Goal: Task Accomplishment & Management: Complete application form

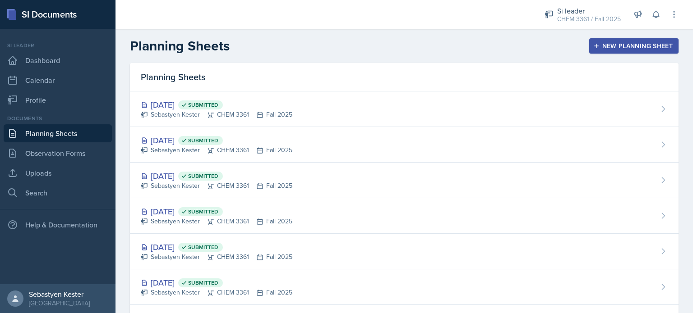
click at [635, 46] on div "New Planning Sheet" at bounding box center [634, 45] width 78 height 7
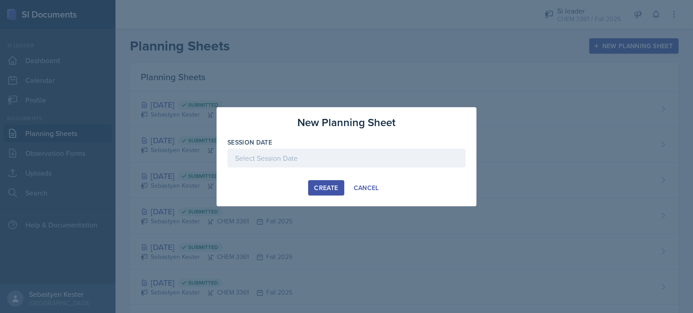
click at [288, 156] on div at bounding box center [346, 158] width 238 height 19
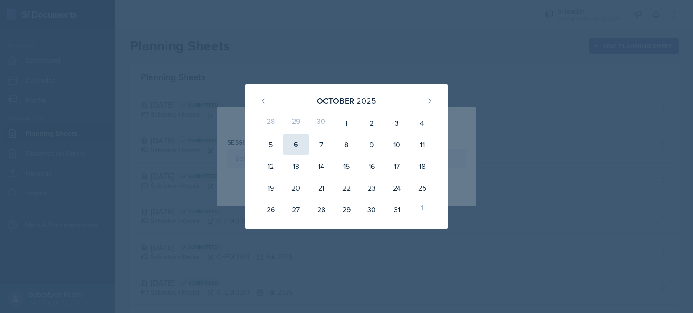
click at [295, 147] on div "6" at bounding box center [295, 145] width 25 height 22
type input "[DATE]"
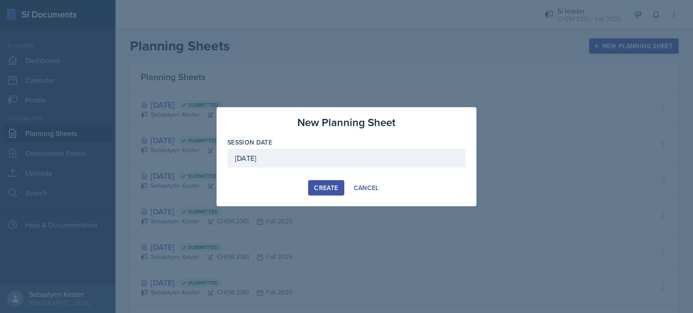
click at [319, 187] on div "Create" at bounding box center [326, 187] width 24 height 7
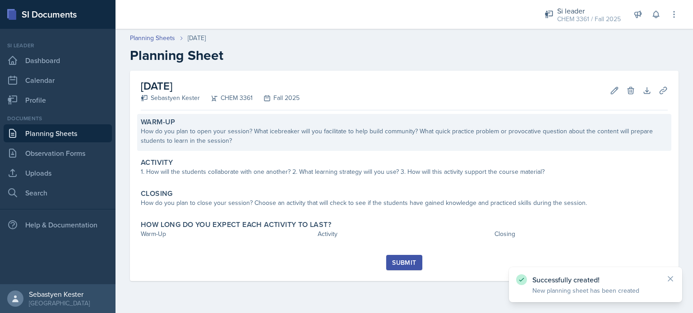
click at [215, 135] on div "How do you plan to open your session? What icebreaker will you facilitate to he…" at bounding box center [404, 136] width 527 height 19
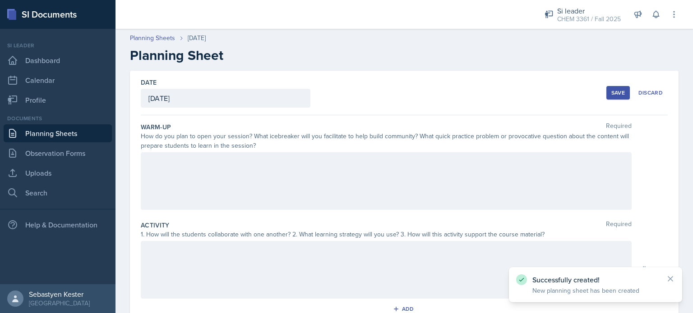
click at [186, 177] on div at bounding box center [386, 181] width 491 height 58
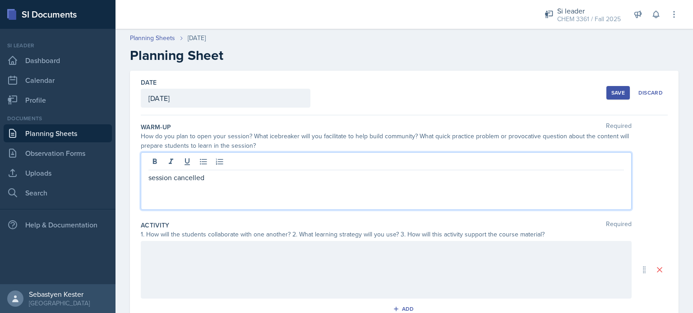
drag, startPoint x: 206, startPoint y: 178, endPoint x: 118, endPoint y: 189, distance: 88.6
click at [118, 189] on div "Date [DATE] [DATE] 28 29 30 1 2 3 4 5 6 7 8 9 10 11 12 13 14 15 16 17 18 19 20 …" at bounding box center [403, 281] width 577 height 420
copy p "session cancelled"
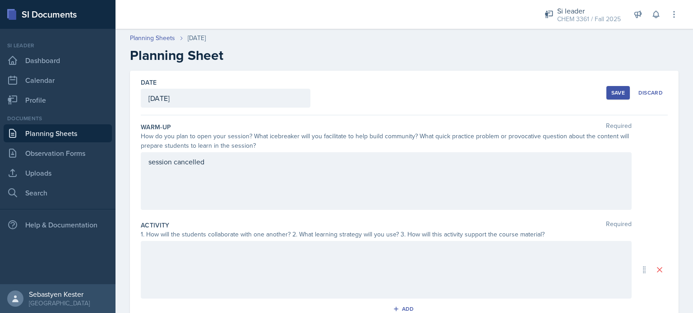
click at [242, 265] on div at bounding box center [386, 270] width 491 height 58
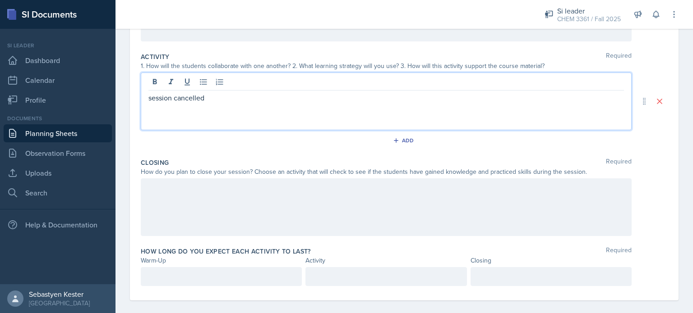
scroll to position [177, 0]
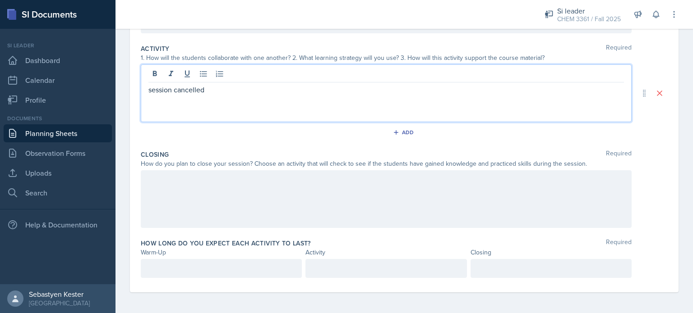
click at [188, 198] on div at bounding box center [386, 199] width 491 height 58
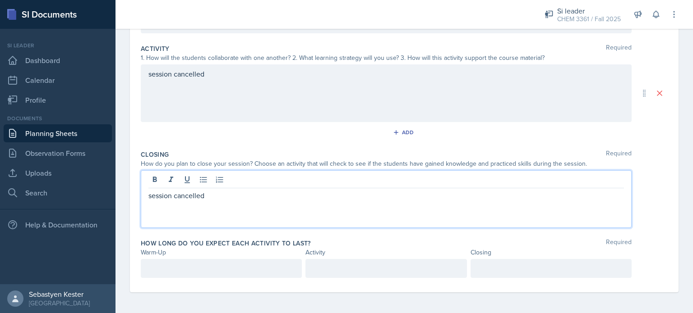
scroll to position [193, 0]
click at [187, 268] on p at bounding box center [221, 267] width 146 height 11
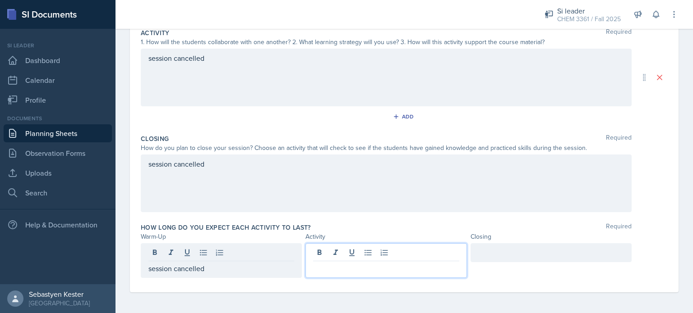
click at [373, 256] on div at bounding box center [385, 261] width 161 height 35
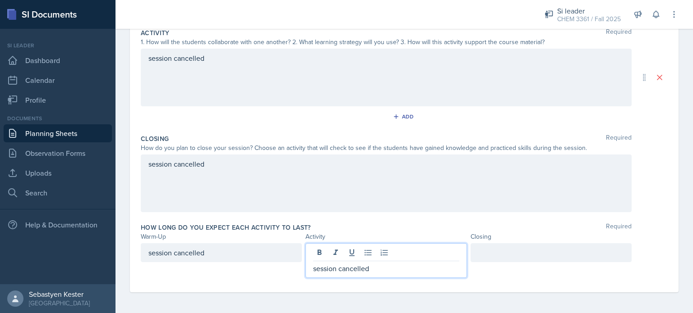
click at [524, 252] on div at bounding box center [550, 253] width 161 height 19
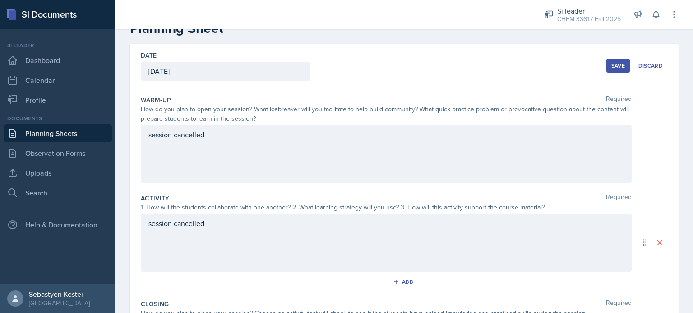
scroll to position [0, 0]
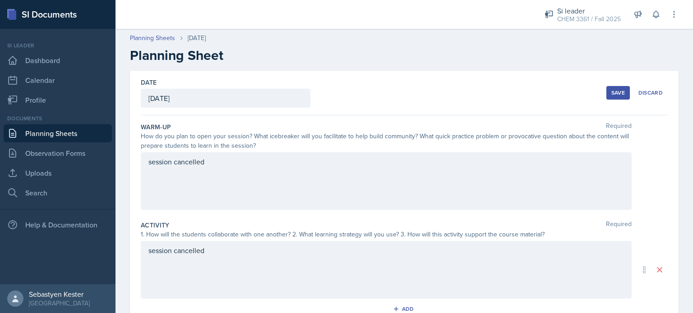
click at [613, 95] on div "Save" at bounding box center [618, 92] width 14 height 7
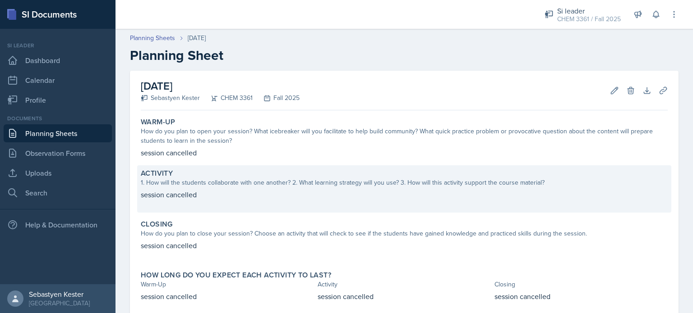
scroll to position [51, 0]
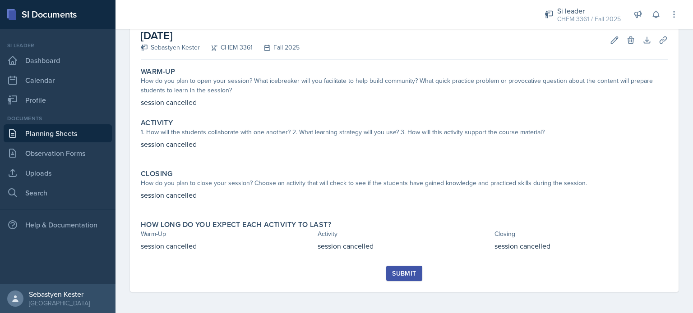
click at [401, 273] on div "Submit" at bounding box center [404, 273] width 24 height 7
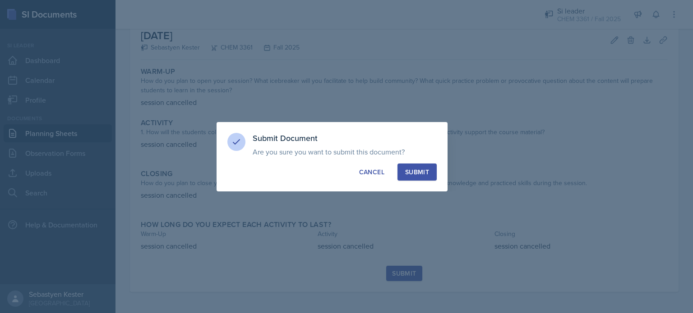
click at [422, 176] on div "Submit" at bounding box center [417, 172] width 24 height 9
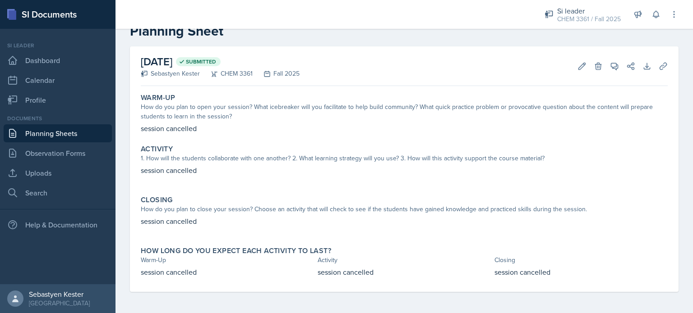
scroll to position [0, 0]
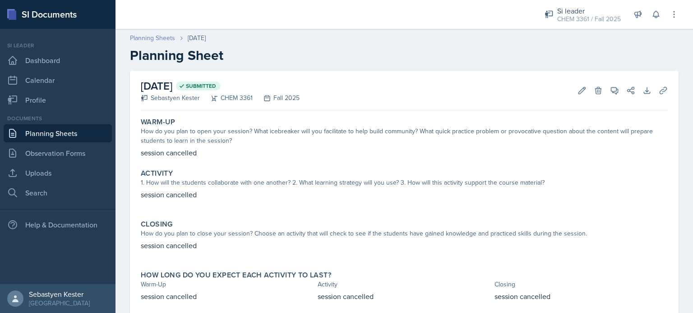
click at [160, 35] on link "Planning Sheets" at bounding box center [152, 37] width 45 height 9
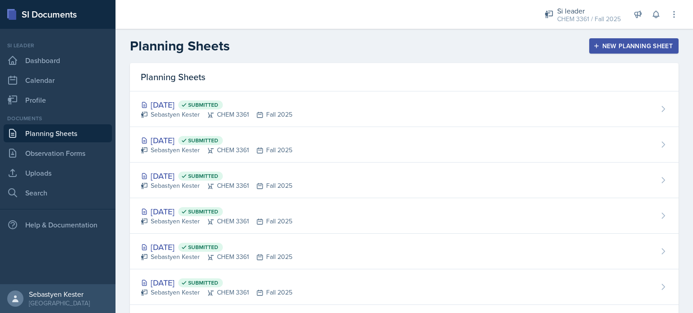
click at [595, 46] on div "New Planning Sheet" at bounding box center [634, 45] width 78 height 7
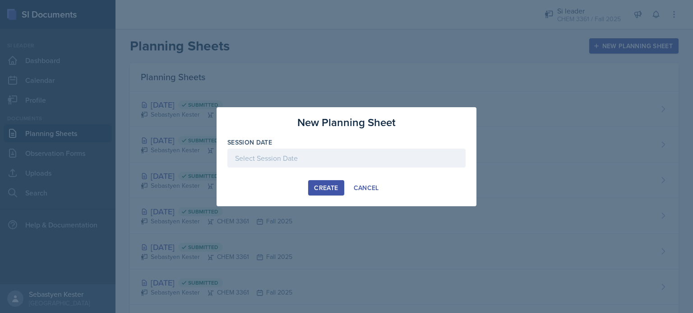
click at [278, 156] on div at bounding box center [346, 158] width 238 height 19
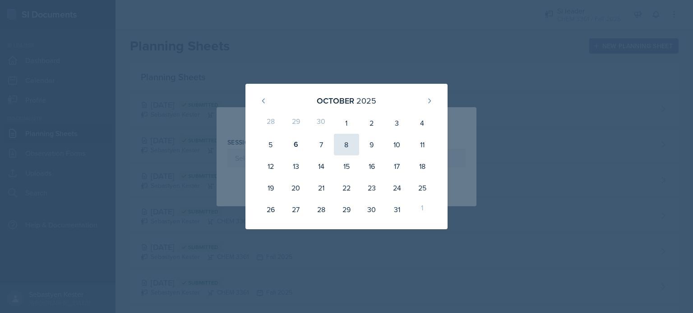
click at [350, 148] on div "8" at bounding box center [346, 145] width 25 height 22
type input "[DATE]"
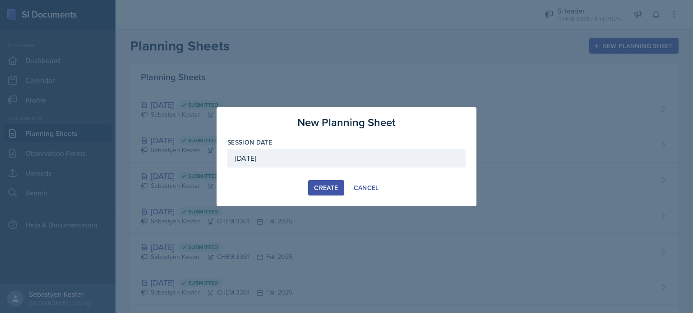
click at [333, 187] on div "Create" at bounding box center [326, 187] width 24 height 7
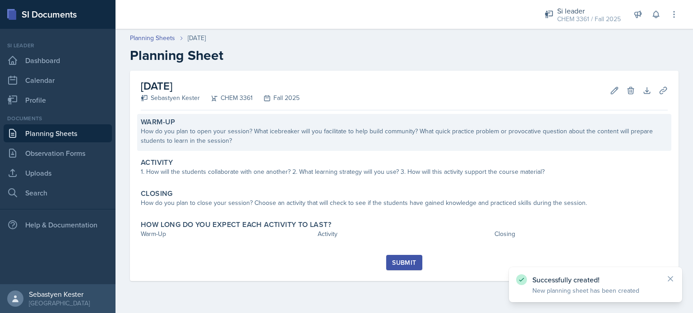
click at [234, 130] on div "How do you plan to open your session? What icebreaker will you facilitate to he…" at bounding box center [404, 136] width 527 height 19
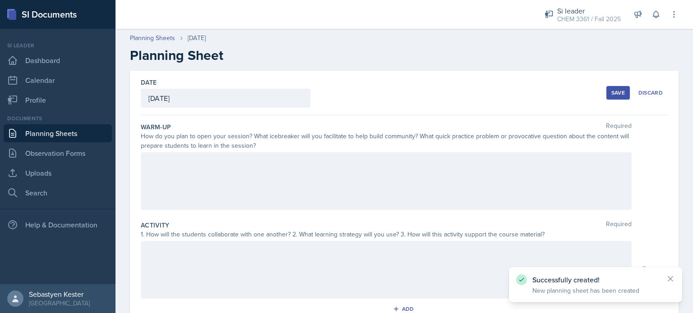
click at [170, 167] on div at bounding box center [386, 181] width 491 height 58
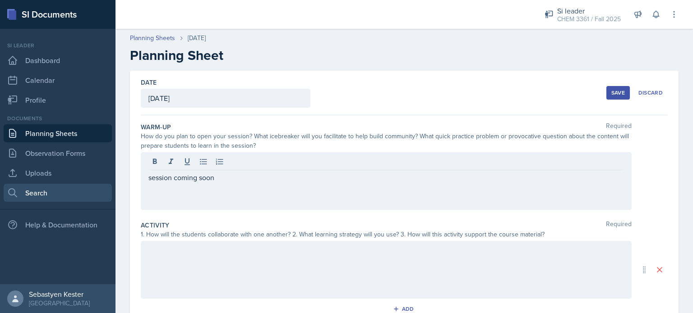
drag, startPoint x: 244, startPoint y: 187, endPoint x: 92, endPoint y: 186, distance: 151.5
click at [92, 186] on div "SI Documents Si leader Dashboard Calendar Profile Documents Planning Sheets Obs…" at bounding box center [346, 156] width 693 height 313
click at [92, 186] on link "Search" at bounding box center [58, 193] width 108 height 18
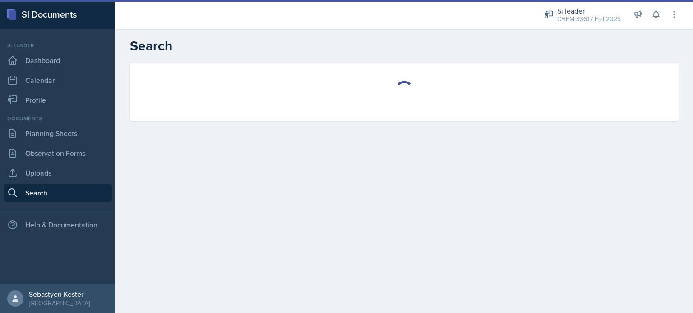
select select "all"
select select "1"
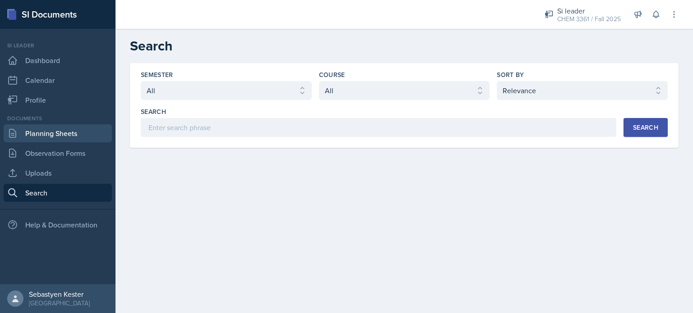
click at [37, 136] on link "Planning Sheets" at bounding box center [58, 133] width 108 height 18
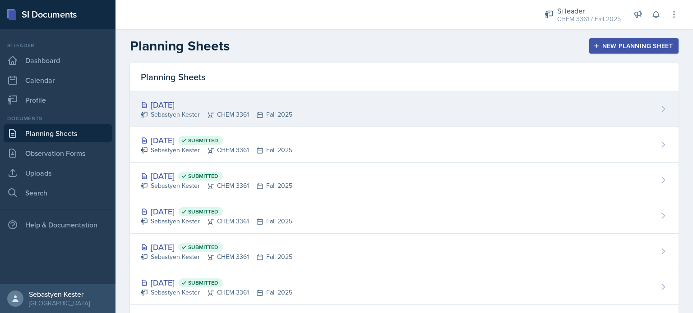
click at [203, 110] on div "Sebastyen Kester CHEM 3361 Fall 2025" at bounding box center [217, 114] width 152 height 9
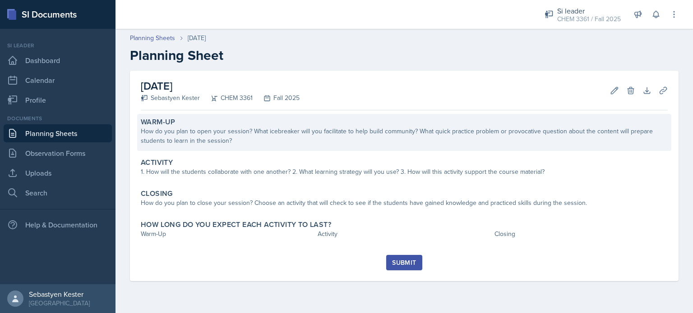
click at [191, 135] on div "How do you plan to open your session? What icebreaker will you facilitate to he…" at bounding box center [404, 136] width 527 height 19
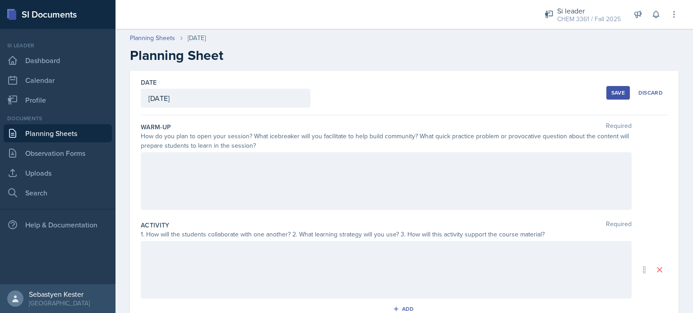
click at [236, 194] on div at bounding box center [386, 181] width 491 height 58
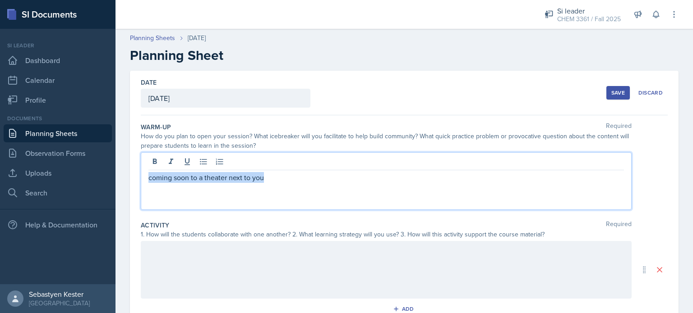
drag, startPoint x: 276, startPoint y: 177, endPoint x: 148, endPoint y: 179, distance: 128.1
click at [148, 179] on p "coming soon to a theater next to you" at bounding box center [385, 177] width 475 height 11
copy p "coming soon to a theater next to you"
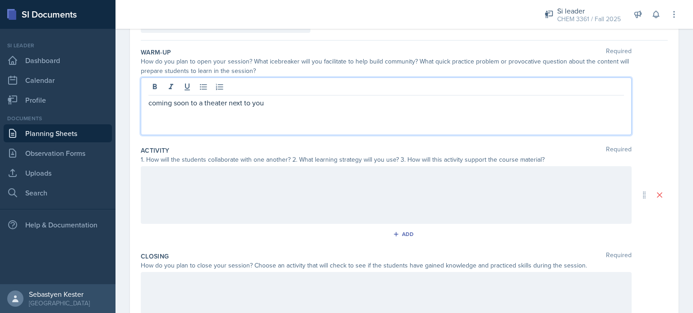
click at [202, 187] on div at bounding box center [386, 195] width 491 height 58
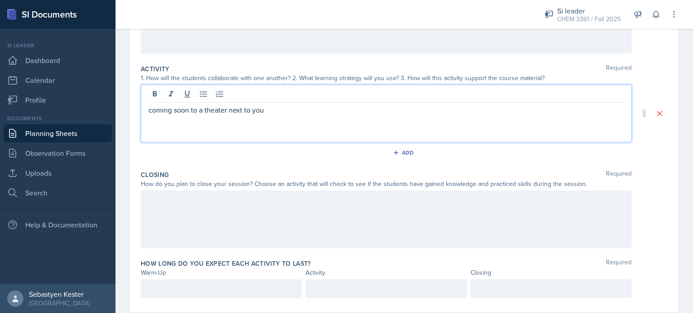
scroll to position [177, 0]
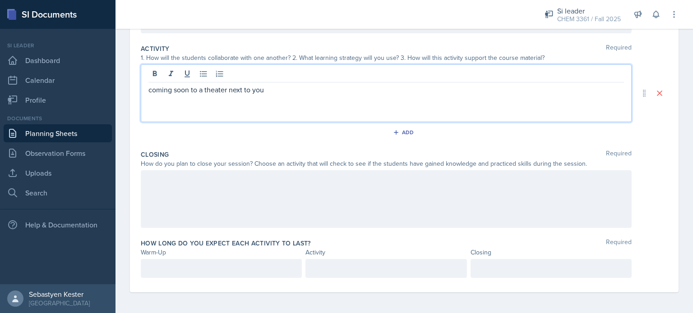
click at [189, 185] on div at bounding box center [386, 199] width 491 height 58
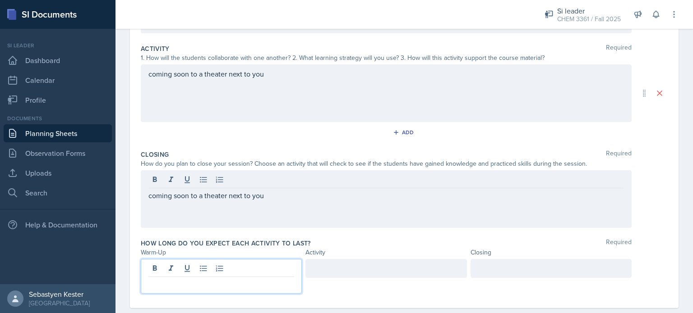
scroll to position [193, 0]
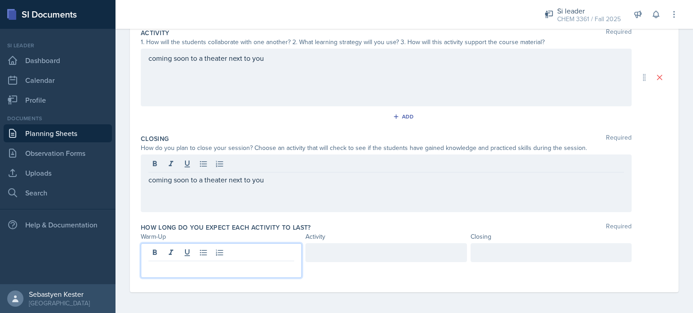
click at [220, 269] on p at bounding box center [221, 268] width 146 height 11
click at [402, 249] on div at bounding box center [385, 253] width 161 height 19
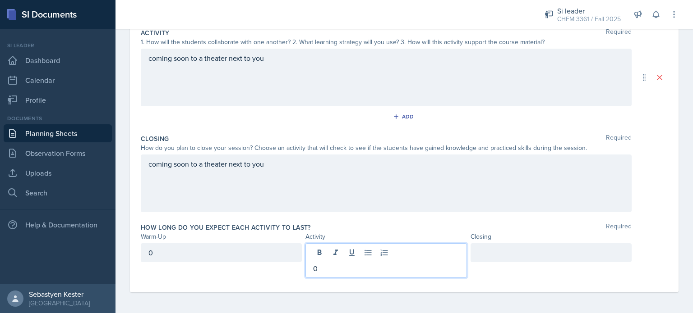
click at [503, 262] on div at bounding box center [550, 261] width 161 height 35
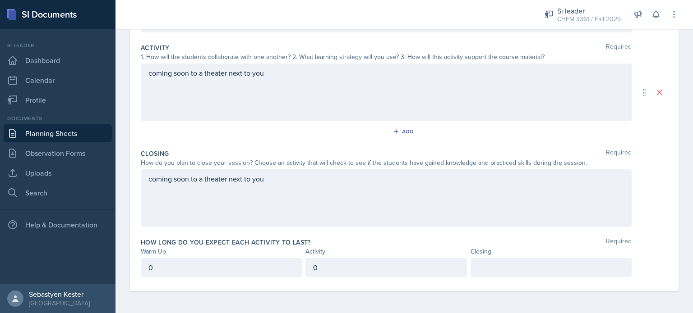
scroll to position [177, 0]
click at [506, 255] on div "Closing" at bounding box center [550, 252] width 161 height 9
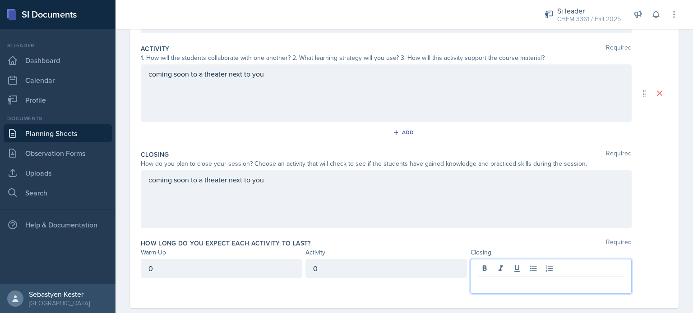
scroll to position [193, 0]
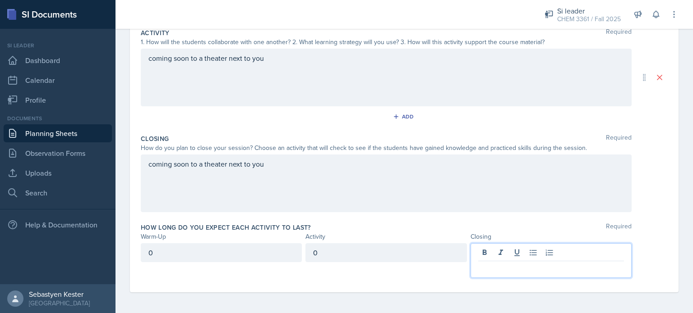
click at [509, 266] on p at bounding box center [551, 268] width 146 height 11
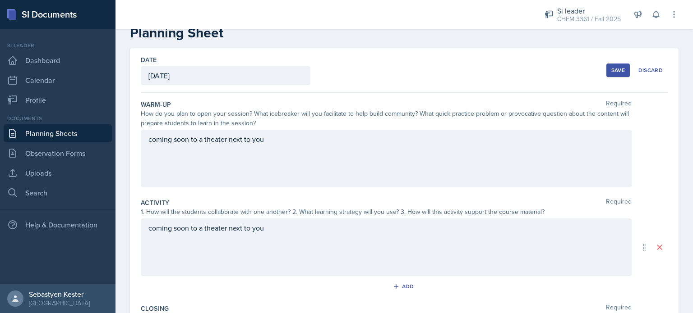
scroll to position [0, 0]
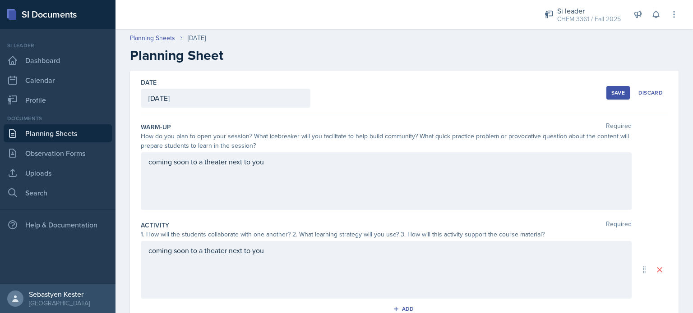
click at [613, 93] on div "Save" at bounding box center [618, 92] width 14 height 7
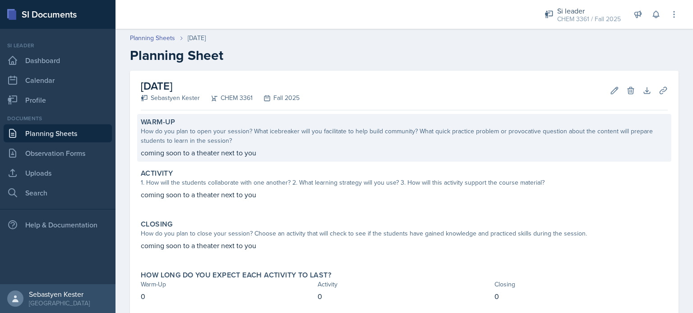
scroll to position [51, 0]
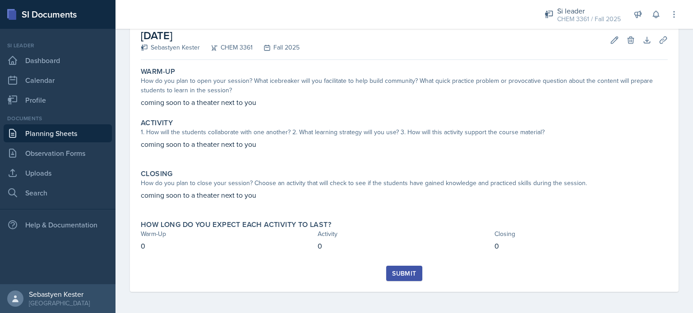
click at [402, 274] on div "Submit" at bounding box center [404, 273] width 24 height 7
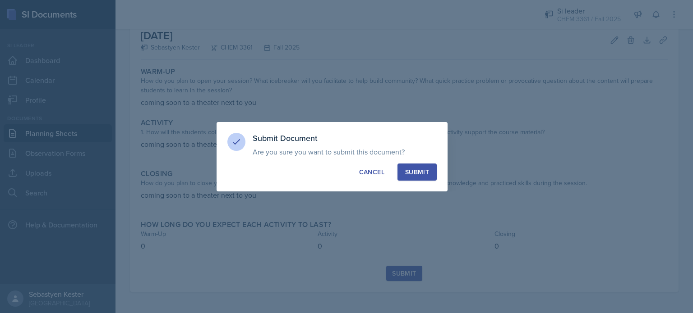
click at [426, 175] on div "Submit" at bounding box center [417, 172] width 24 height 9
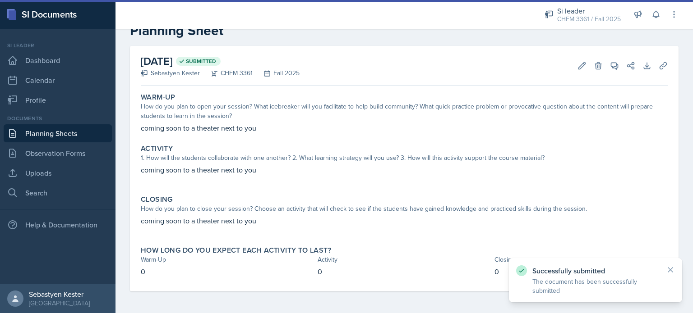
scroll to position [24, 0]
